Goal: Check status: Check status

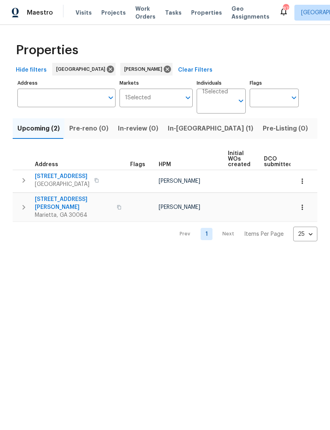
click at [317, 123] on span "Listed (15)" at bounding box center [333, 128] width 32 height 11
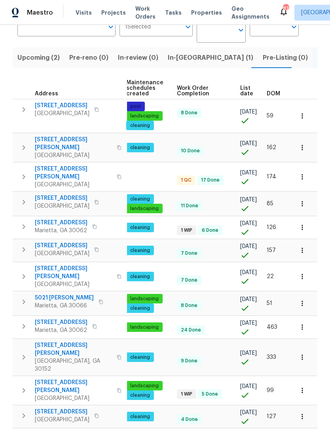
scroll to position [0, 115]
click at [297, 295] on button "button" at bounding box center [302, 303] width 17 height 17
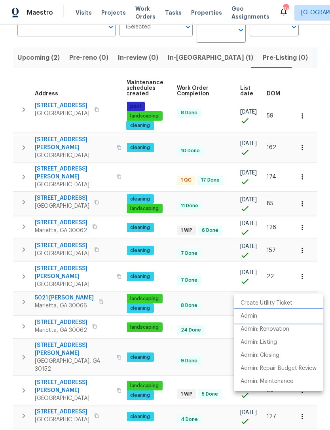
click at [252, 314] on p "Admin" at bounding box center [249, 316] width 17 height 8
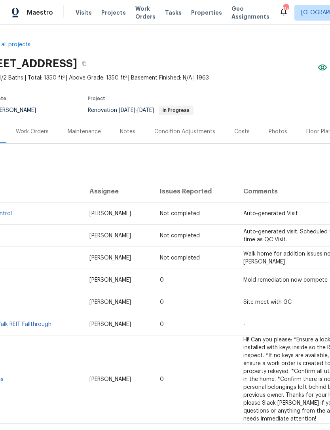
scroll to position [0, 29]
click at [86, 11] on span "Visits" at bounding box center [84, 13] width 16 height 8
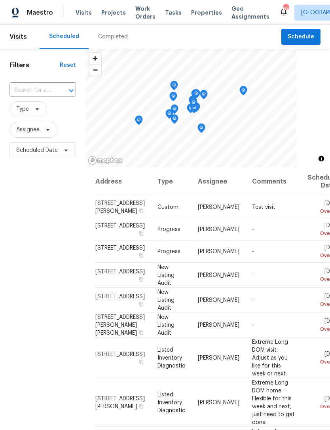
click at [33, 95] on input "text" at bounding box center [31, 90] width 44 height 12
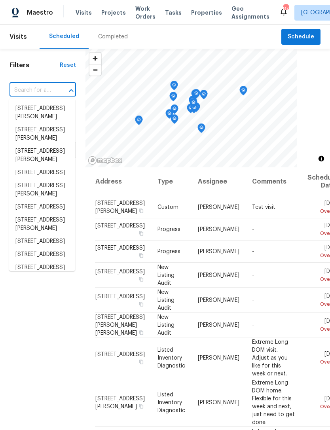
paste input "45 Valley View Ct, Cartersville, GA 30120"
type input "45 Valley View Ct, Cartersville, GA 30120"
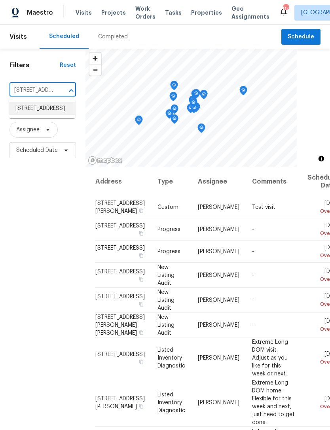
click at [34, 115] on li "45 Valley View Ct, Cartersville, GA 30120" at bounding box center [42, 108] width 66 height 13
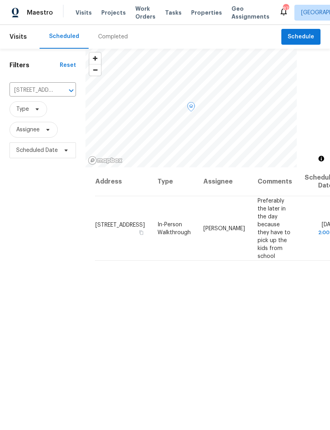
click at [110, 222] on span "45 Valley View Ct, Cartersville, GA 30120" at bounding box center [119, 225] width 49 height 6
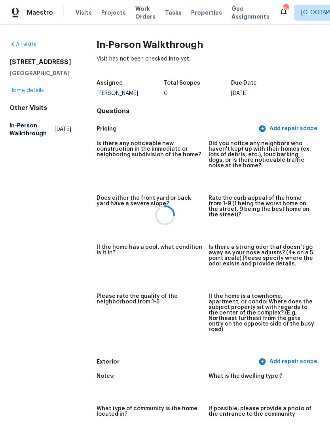
click at [24, 101] on div at bounding box center [165, 215] width 330 height 430
click at [28, 93] on link "Home details" at bounding box center [26, 91] width 34 height 6
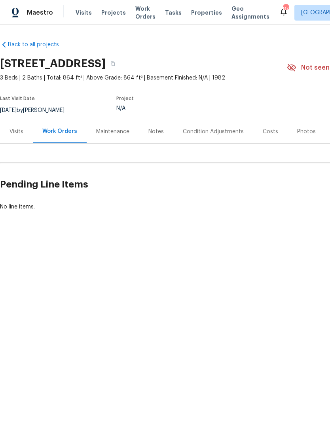
click at [17, 131] on div "Visits" at bounding box center [16, 132] width 14 height 8
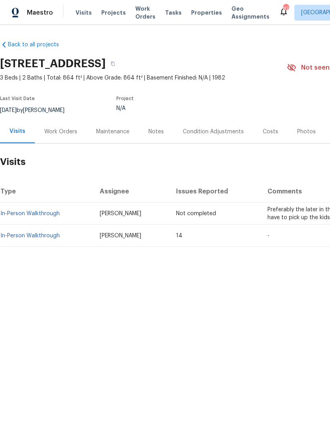
click at [17, 237] on link "In-Person Walkthrough" at bounding box center [29, 236] width 59 height 6
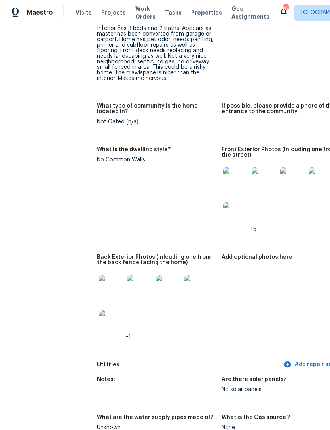
scroll to position [381, 0]
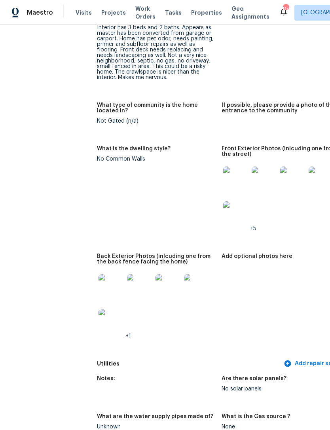
click at [242, 180] on img at bounding box center [235, 179] width 25 height 25
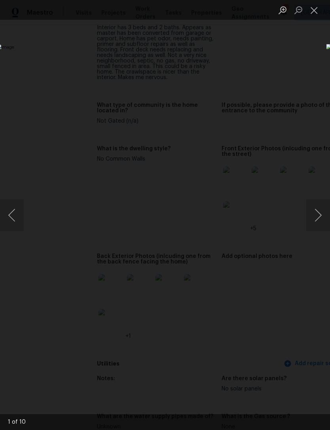
click at [318, 224] on button "Next image" at bounding box center [318, 215] width 24 height 32
click at [312, 224] on button "Next image" at bounding box center [318, 215] width 24 height 32
click at [310, 223] on button "Next image" at bounding box center [318, 215] width 24 height 32
click at [313, 225] on button "Next image" at bounding box center [318, 215] width 24 height 32
click at [312, 224] on button "Next image" at bounding box center [318, 215] width 24 height 32
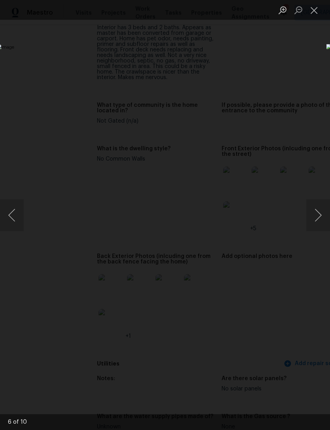
click at [314, 222] on button "Next image" at bounding box center [318, 215] width 24 height 32
click at [314, 225] on button "Next image" at bounding box center [318, 215] width 24 height 32
click at [314, 222] on button "Next image" at bounding box center [318, 215] width 24 height 32
click at [314, 221] on button "Next image" at bounding box center [318, 215] width 24 height 32
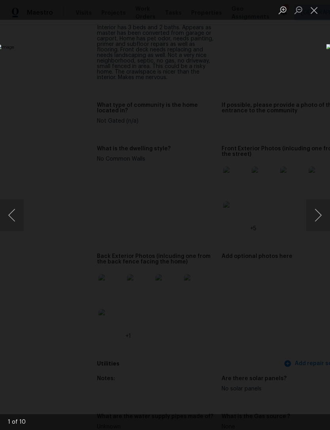
click at [314, 221] on button "Next image" at bounding box center [318, 215] width 24 height 32
click at [315, 219] on button "Next image" at bounding box center [318, 215] width 24 height 32
click at [311, 218] on button "Next image" at bounding box center [318, 215] width 24 height 32
click at [315, 217] on button "Next image" at bounding box center [318, 215] width 24 height 32
click at [312, 217] on button "Next image" at bounding box center [318, 215] width 24 height 32
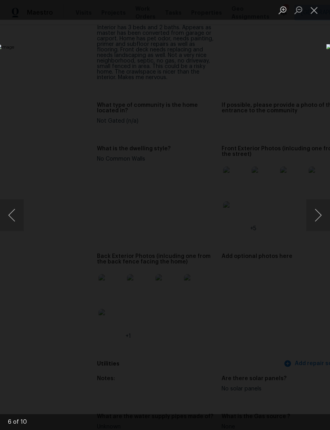
click at [311, 209] on button "Next image" at bounding box center [318, 215] width 24 height 32
click at [279, 48] on div "Lightbox" at bounding box center [165, 215] width 330 height 430
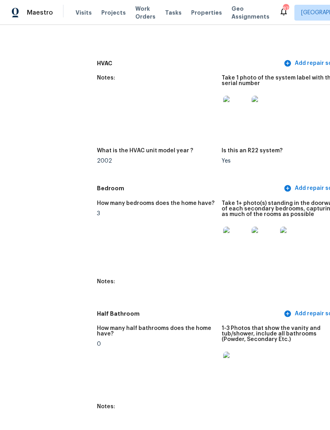
scroll to position [883, 0]
click at [242, 232] on img at bounding box center [235, 238] width 25 height 25
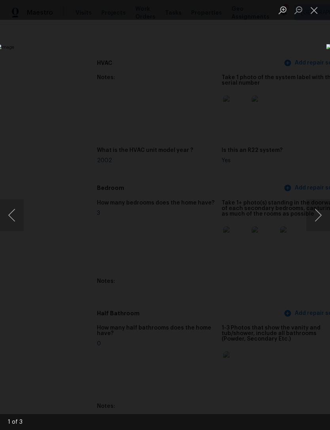
click at [321, 213] on button "Next image" at bounding box center [318, 215] width 24 height 32
click at [316, 218] on button "Next image" at bounding box center [318, 215] width 24 height 32
click at [313, 220] on button "Next image" at bounding box center [318, 215] width 24 height 32
click at [313, 216] on button "Next image" at bounding box center [318, 215] width 24 height 32
click at [314, 216] on button "Next image" at bounding box center [318, 215] width 24 height 32
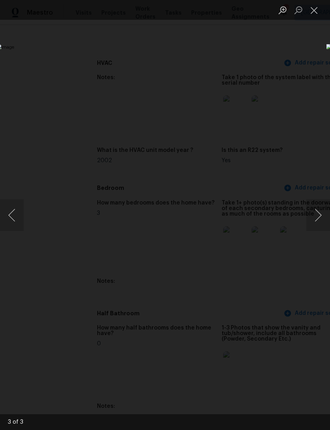
click at [315, 61] on div "Lightbox" at bounding box center [165, 215] width 330 height 430
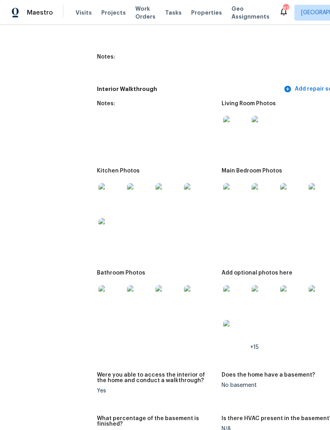
scroll to position [1362, 0]
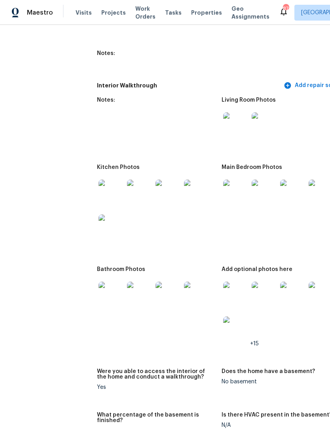
click at [104, 186] on img at bounding box center [111, 192] width 25 height 25
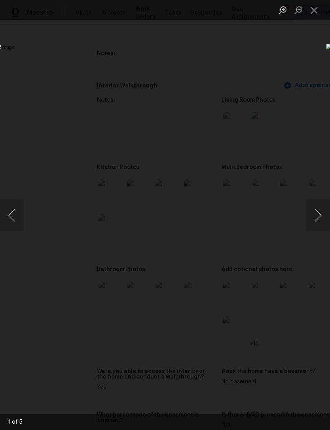
click at [315, 216] on button "Next image" at bounding box center [318, 215] width 24 height 32
click at [317, 215] on button "Next image" at bounding box center [318, 215] width 24 height 32
click at [313, 214] on button "Next image" at bounding box center [318, 215] width 24 height 32
click at [315, 214] on button "Next image" at bounding box center [318, 215] width 24 height 32
click at [315, 215] on button "Next image" at bounding box center [318, 215] width 24 height 32
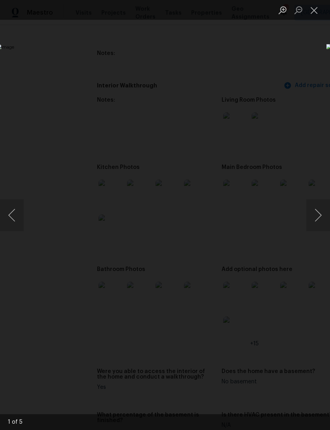
click at [305, 76] on div "Lightbox" at bounding box center [165, 215] width 330 height 430
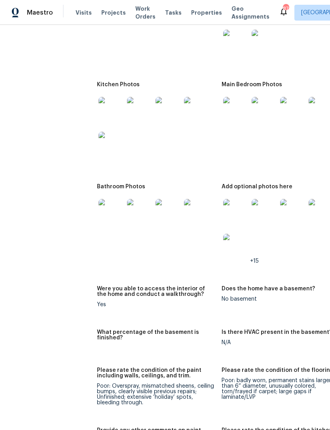
scroll to position [1447, 0]
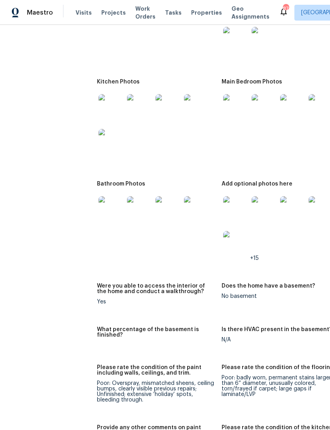
click at [243, 205] on img at bounding box center [235, 208] width 25 height 25
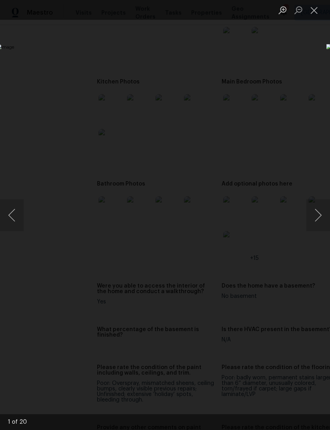
click at [317, 213] on button "Next image" at bounding box center [318, 215] width 24 height 32
click at [319, 215] on button "Next image" at bounding box center [318, 215] width 24 height 32
click at [316, 216] on button "Next image" at bounding box center [318, 215] width 24 height 32
click at [314, 214] on button "Next image" at bounding box center [318, 215] width 24 height 32
click at [314, 211] on button "Next image" at bounding box center [318, 215] width 24 height 32
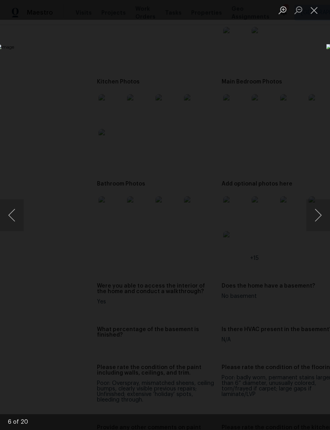
click at [310, 214] on button "Next image" at bounding box center [318, 215] width 24 height 32
click at [52, 68] on div "Lightbox" at bounding box center [165, 215] width 330 height 430
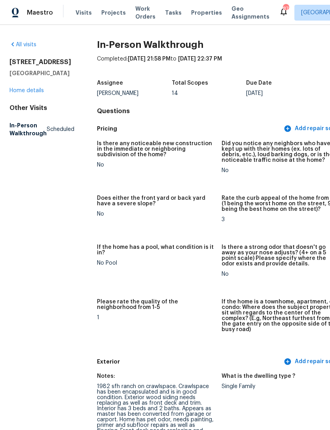
scroll to position [0, 0]
click at [19, 93] on link "Home details" at bounding box center [26, 91] width 34 height 6
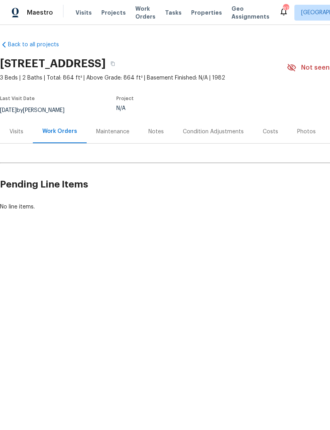
click at [16, 135] on div "Visits" at bounding box center [16, 132] width 14 height 8
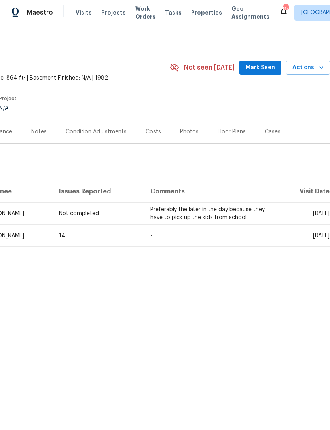
scroll to position [0, 117]
